Goal: Task Accomplishment & Management: Use online tool/utility

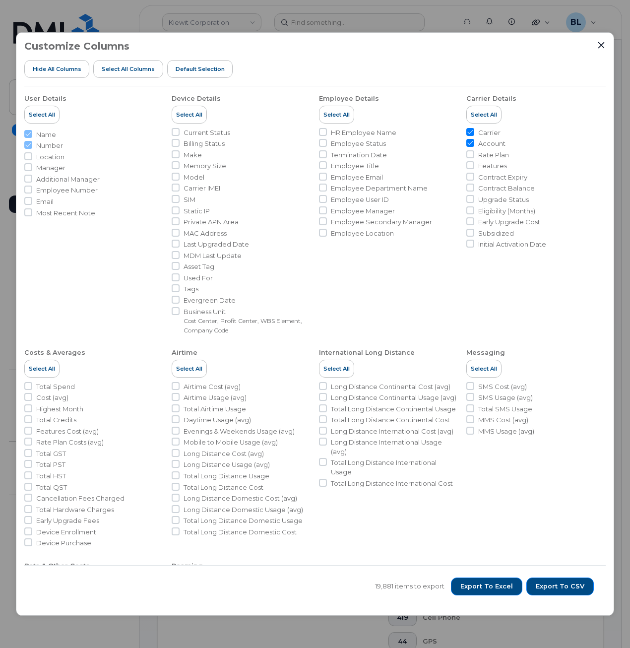
click at [473, 138] on ul "Carrier Account Rate Plan Features Contract Expiry Contract Balance Upgrade Sta…" at bounding box center [535, 188] width 139 height 121
click at [471, 137] on li "Carrier" at bounding box center [535, 132] width 139 height 9
click at [471, 142] on input "Account" at bounding box center [470, 143] width 8 height 8
checkbox input "false"
click at [468, 129] on input "Carrier" at bounding box center [470, 132] width 8 height 8
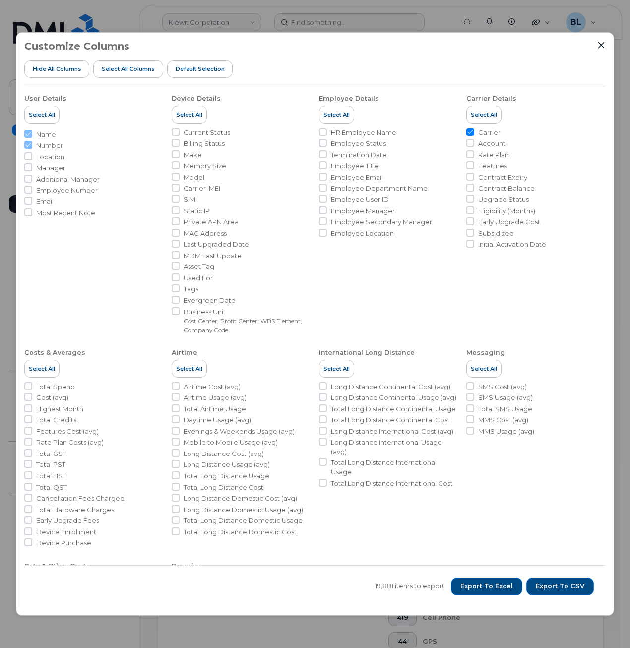
checkbox input "false"
click at [77, 189] on span "Employee Number" at bounding box center [66, 189] width 61 height 9
click at [32, 189] on input "Employee Number" at bounding box center [28, 189] width 8 height 8
checkbox input "true"
click at [81, 180] on span "Additional Manager" at bounding box center [67, 179] width 63 height 9
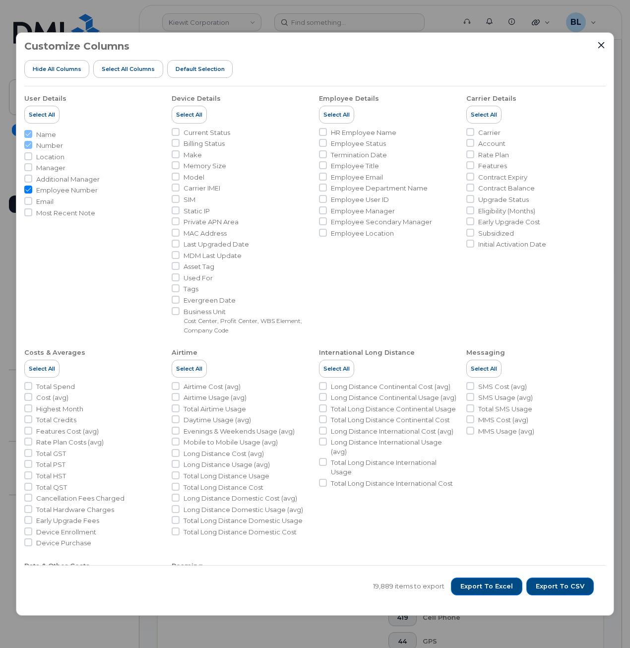
click at [32, 180] on input "Additional Manager" at bounding box center [28, 179] width 8 height 8
click at [81, 180] on span "Additional Manager" at bounding box center [67, 179] width 63 height 9
click at [32, 180] on input "Additional Manager" at bounding box center [28, 179] width 8 height 8
checkbox input "false"
click at [79, 191] on span "Employee Number" at bounding box center [66, 189] width 61 height 9
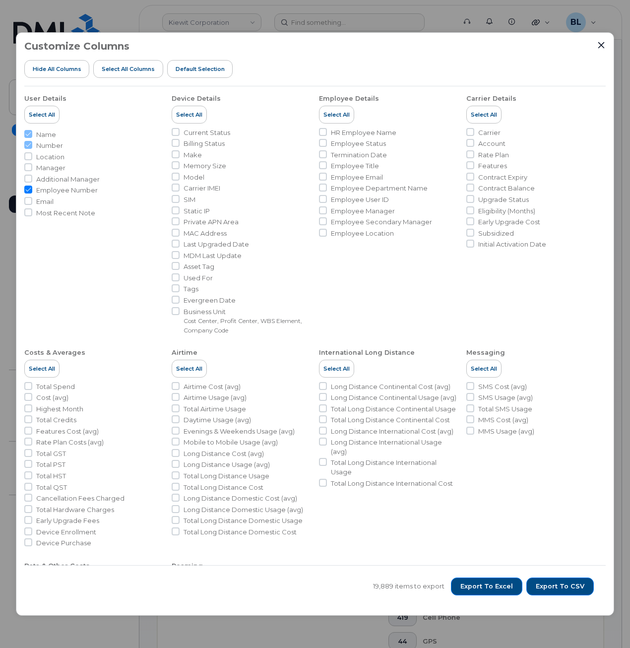
click at [32, 191] on input "Employee Number" at bounding box center [28, 189] width 8 height 8
checkbox input "false"
click at [379, 129] on span "HR Employee Name" at bounding box center [363, 132] width 65 height 9
click at [327, 129] on input "HR Employee Name" at bounding box center [323, 132] width 8 height 8
checkbox input "true"
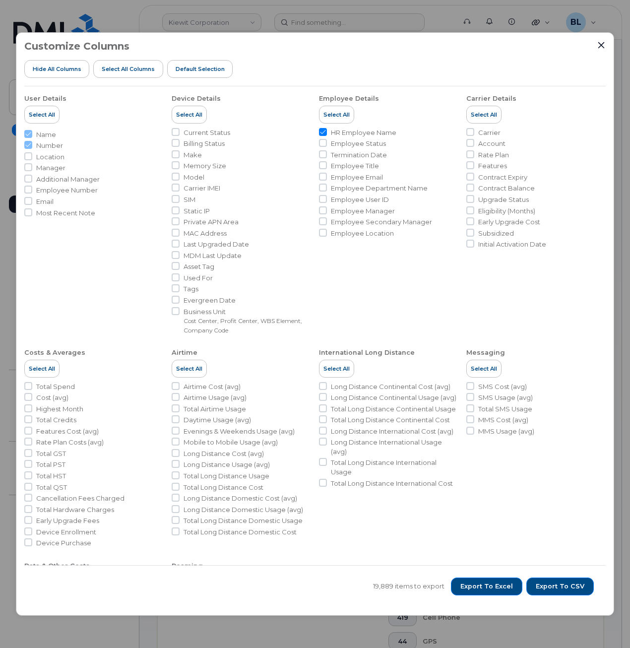
click at [356, 147] on span "Employee Status" at bounding box center [358, 143] width 55 height 9
click at [327, 147] on input "Employee Status" at bounding box center [323, 143] width 8 height 8
checkbox input "true"
click at [488, 132] on span "Carrier" at bounding box center [489, 132] width 22 height 9
click at [474, 132] on input "Carrier" at bounding box center [470, 132] width 8 height 8
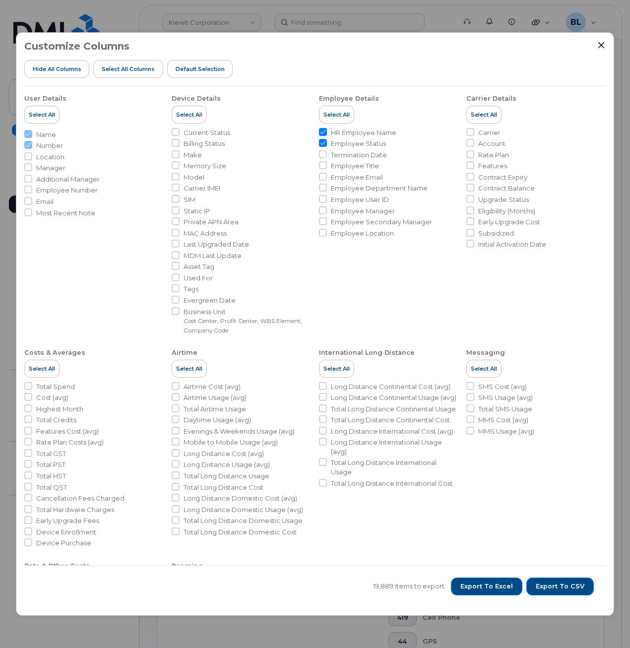
checkbox input "true"
click at [491, 145] on span "Account" at bounding box center [491, 143] width 27 height 9
click at [474, 145] on input "Account" at bounding box center [470, 143] width 8 height 8
checkbox input "true"
click at [578, 587] on span "Export to CSV" at bounding box center [560, 586] width 49 height 9
